Goal: Information Seeking & Learning: Find specific fact

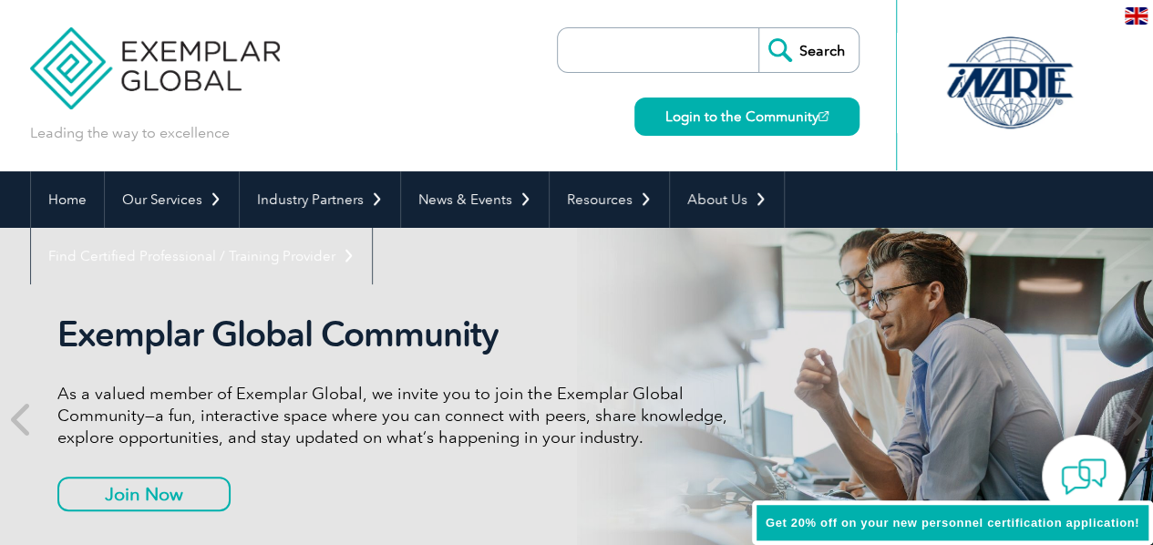
type input "1"
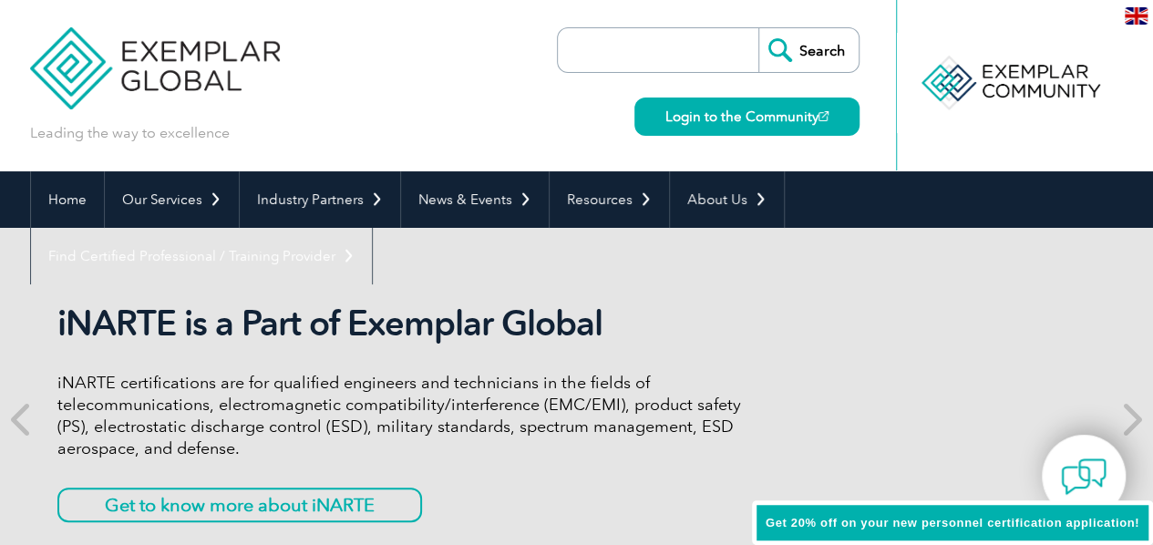
type input "I"
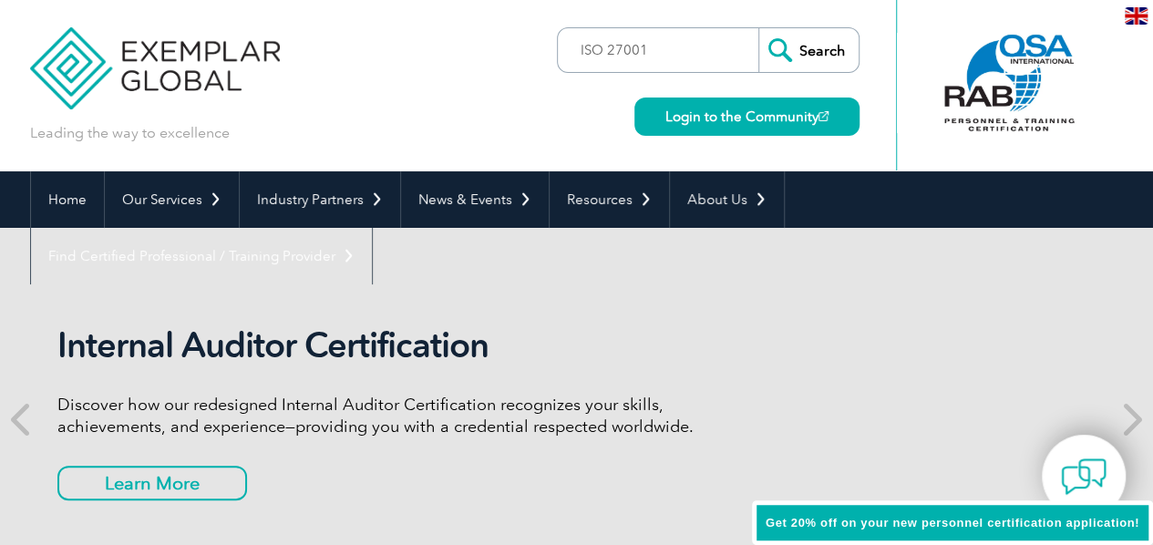
type input "ISO 27001"
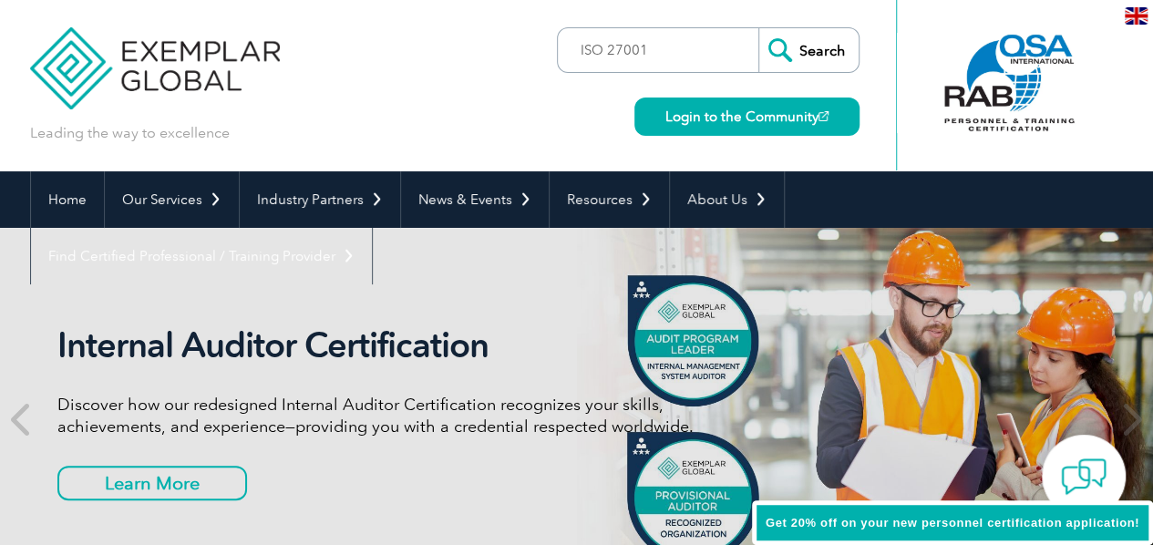
click at [758, 28] on input "Search" at bounding box center [808, 50] width 100 height 44
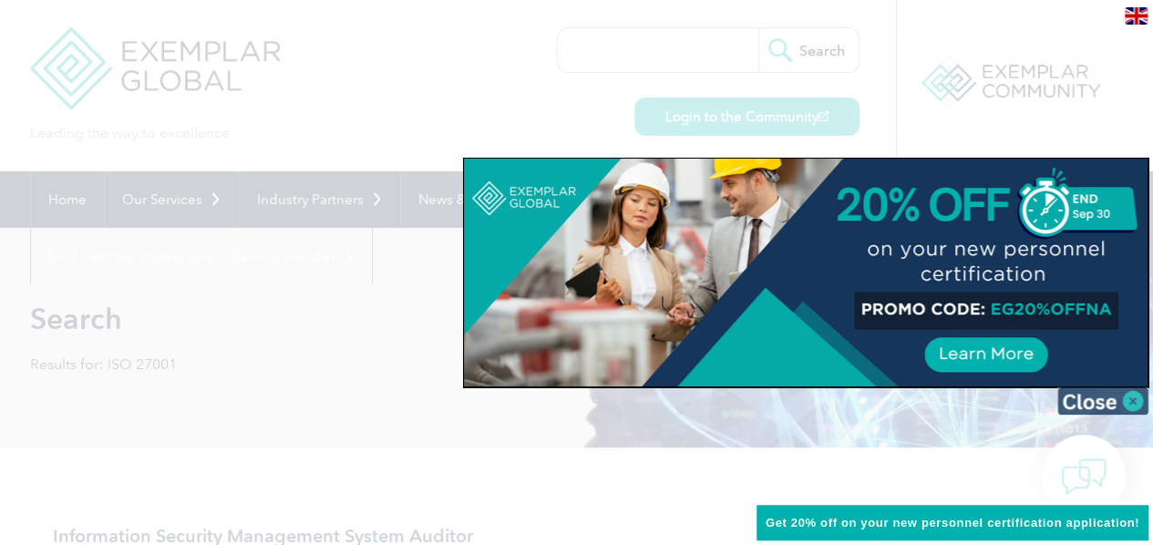
click at [1071, 403] on img at bounding box center [1102, 400] width 91 height 27
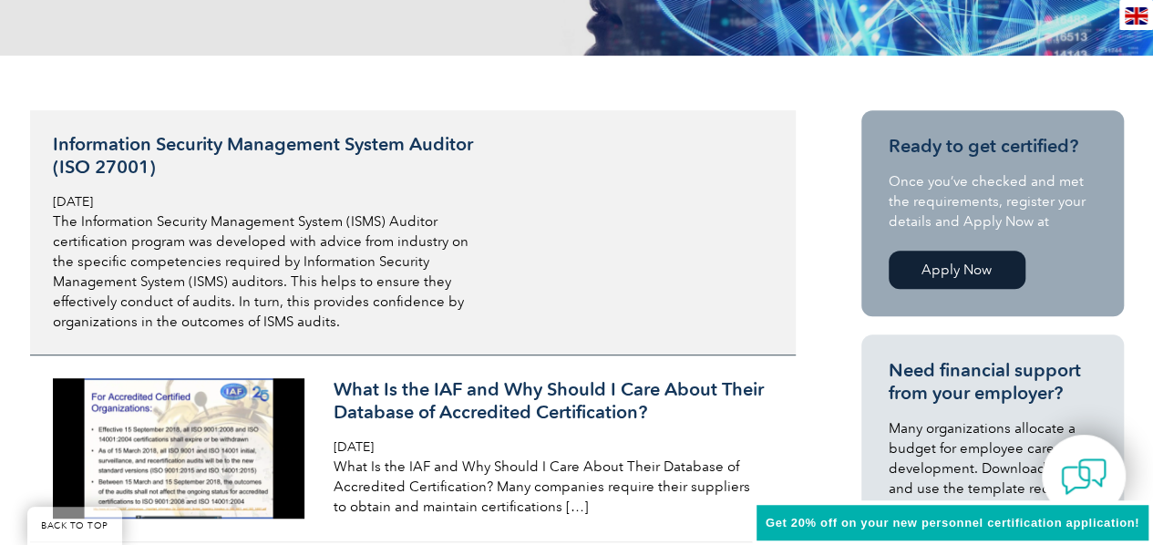
scroll to position [365, 0]
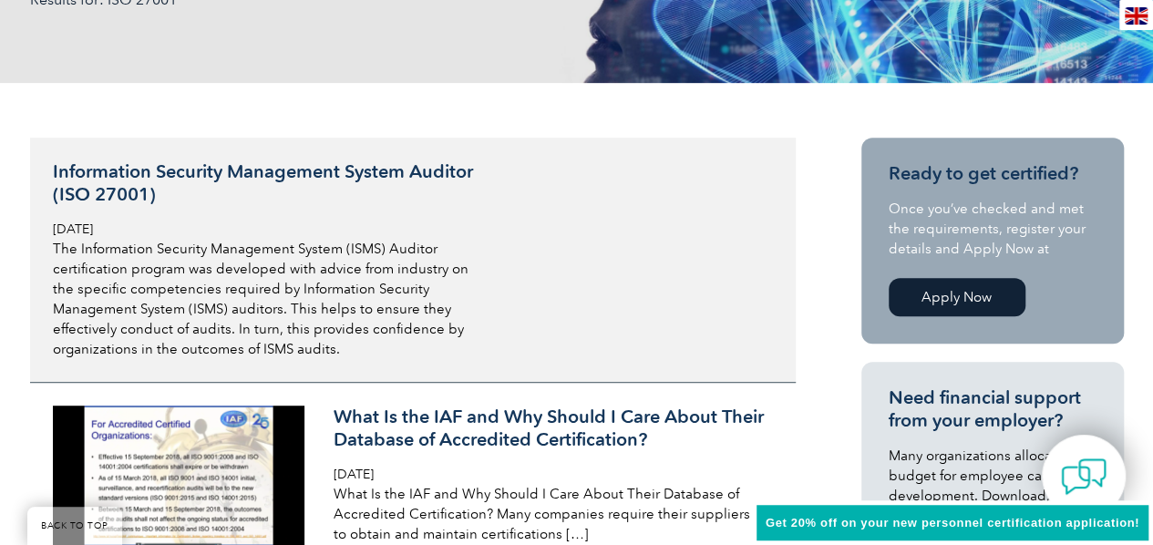
click at [394, 163] on h3 "Information Security Management System Auditor (ISO 27001)" at bounding box center [269, 183] width 432 height 46
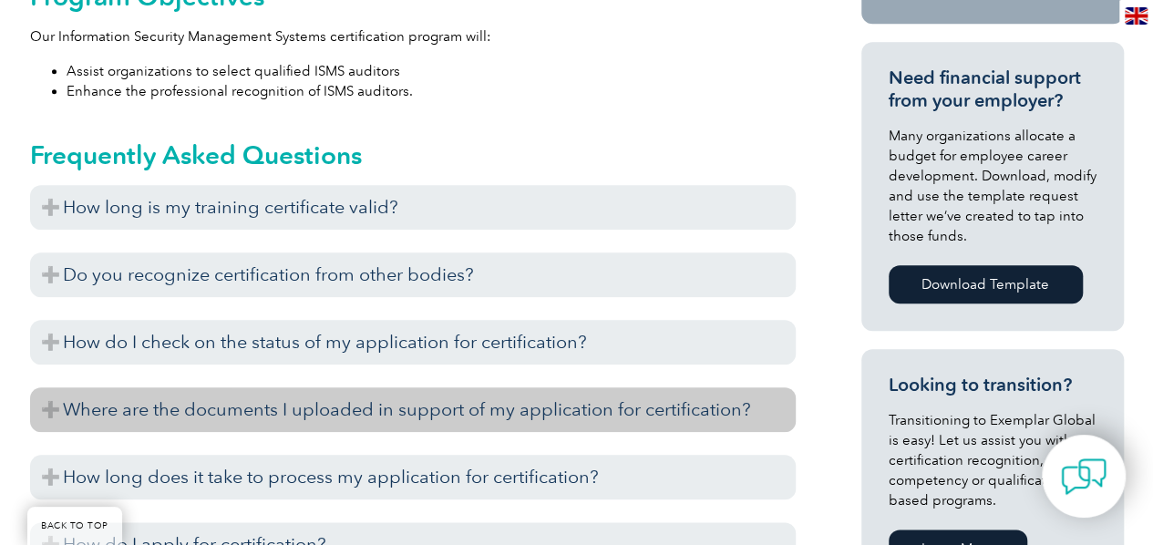
scroll to position [866, 0]
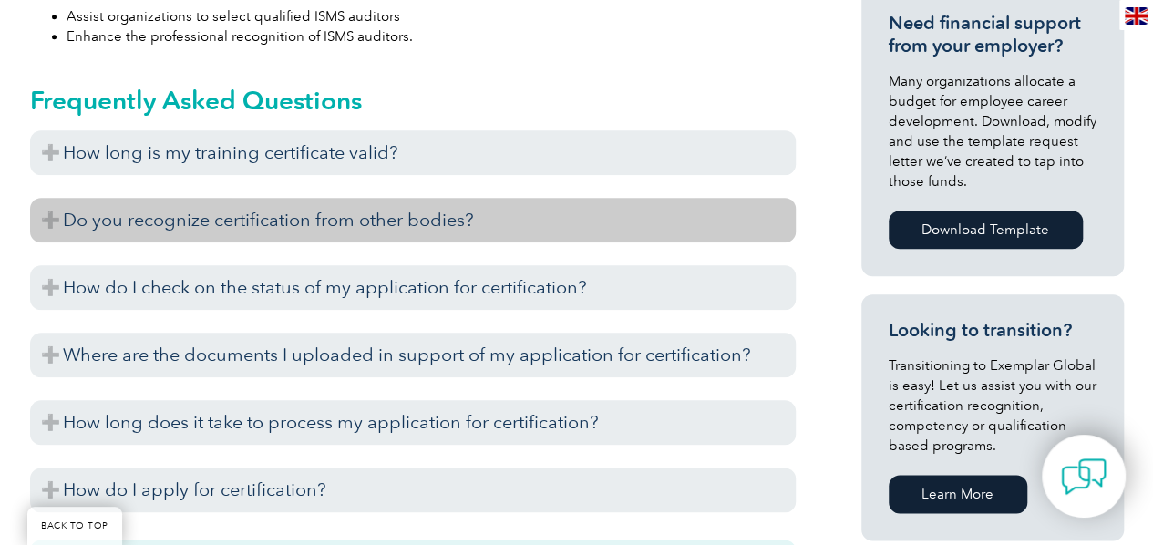
click at [411, 207] on h3 "Do you recognize certification from other bodies?" at bounding box center [413, 220] width 766 height 45
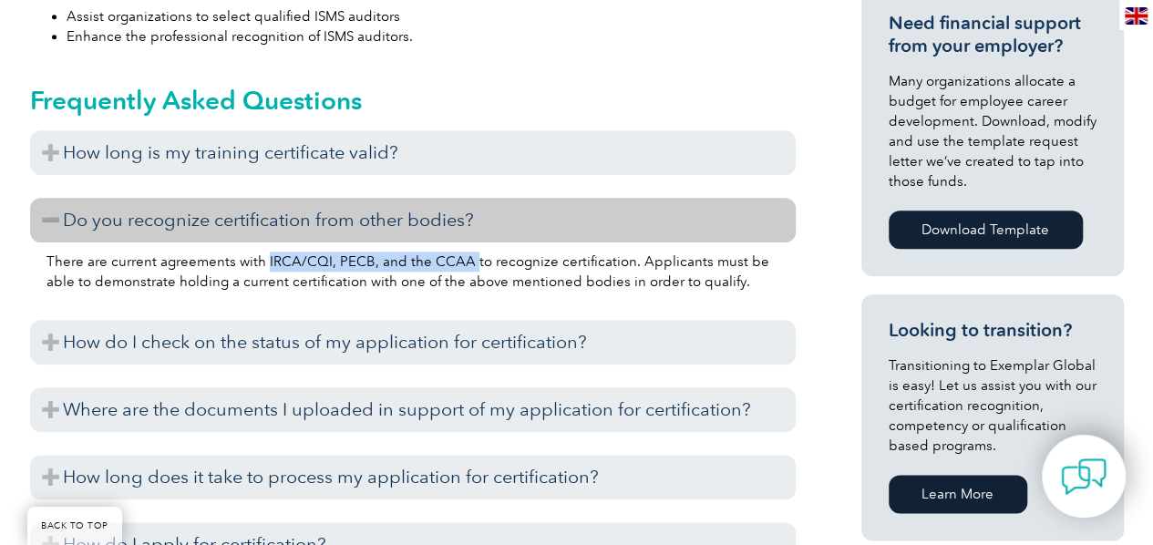
drag, startPoint x: 264, startPoint y: 260, endPoint x: 466, endPoint y: 262, distance: 201.4
click at [466, 262] on p "There are current agreements with IRCA/CQI, PECB, and the CCAA to recognize cer…" at bounding box center [412, 272] width 733 height 40
